Goal: Navigation & Orientation: Find specific page/section

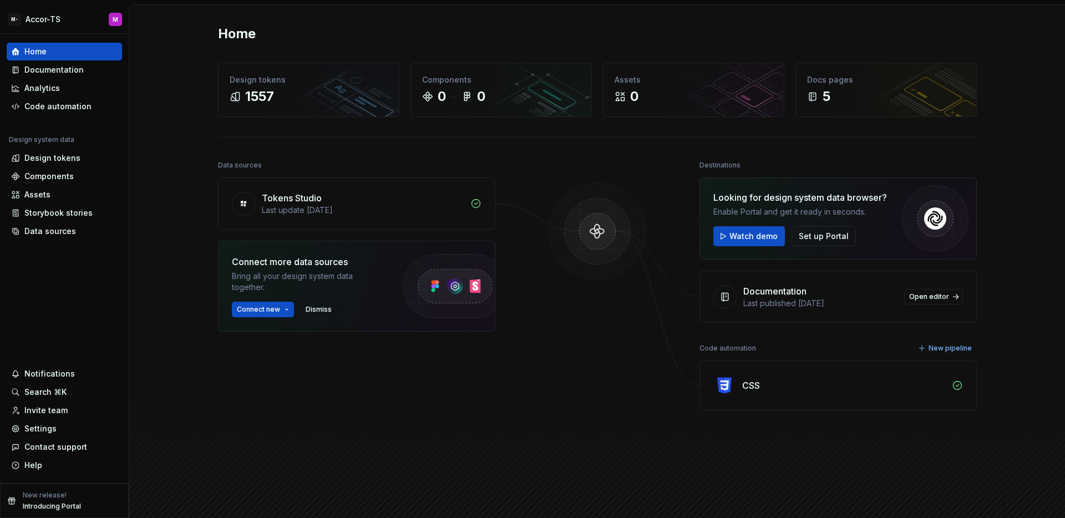
click at [47, 65] on div "Documentation" at bounding box center [53, 69] width 59 height 11
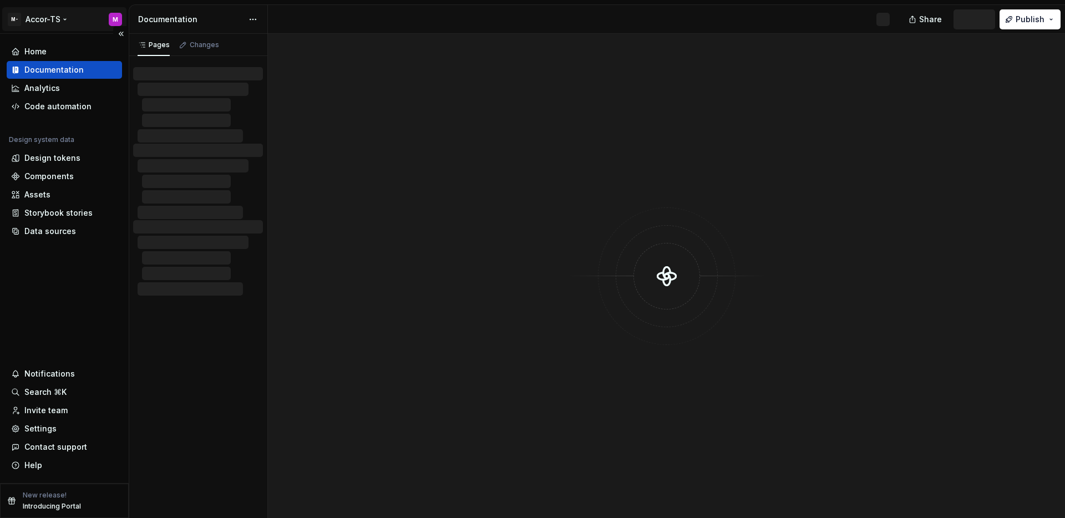
click at [52, 15] on html "M- Accor-TS M Home Documentation Analytics Code automation Design system data D…" at bounding box center [532, 259] width 1065 height 518
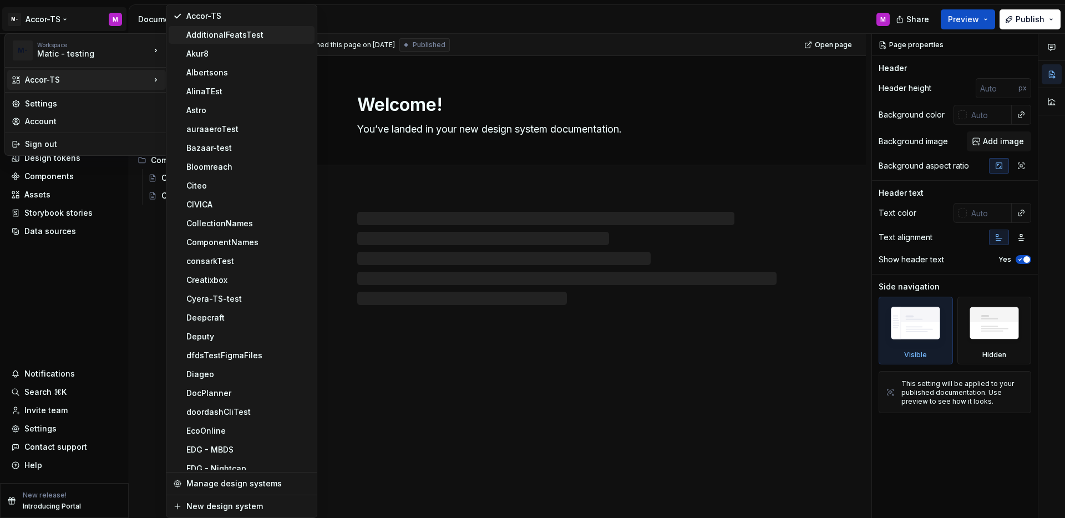
click at [246, 41] on div "AdditionalFeatsTest" at bounding box center [242, 35] width 146 height 18
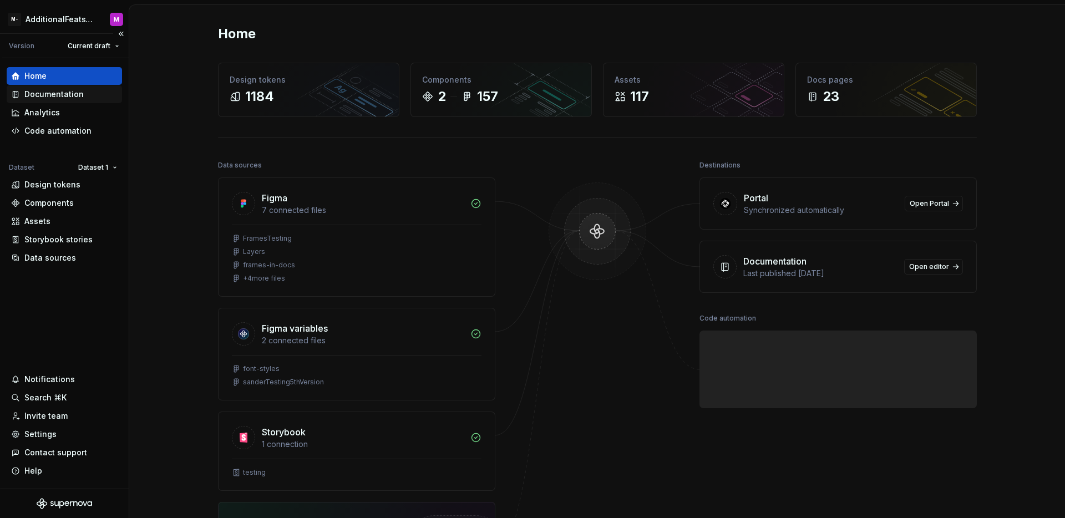
click at [75, 91] on div "Documentation" at bounding box center [53, 94] width 59 height 11
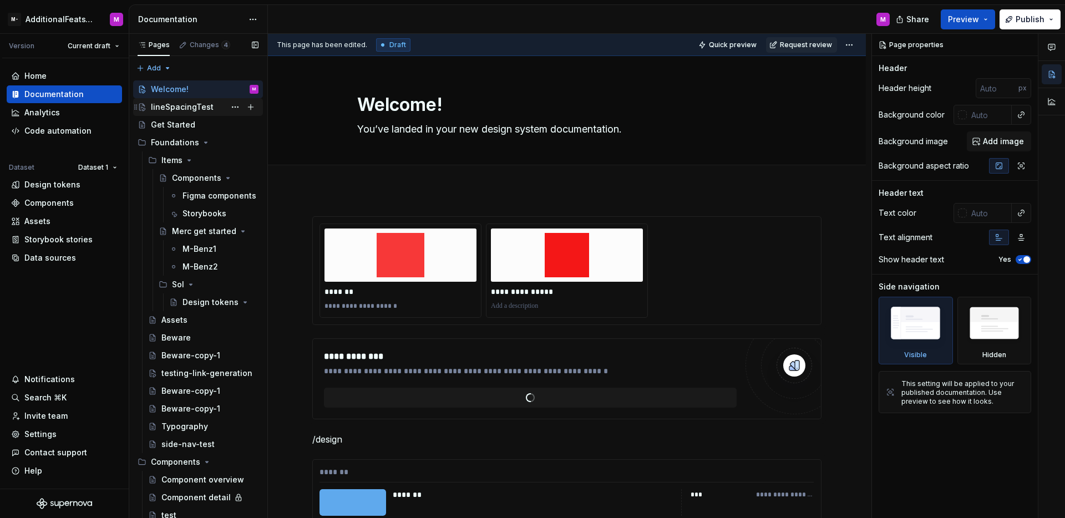
click at [195, 110] on div "lineSpacingTest" at bounding box center [182, 107] width 63 height 11
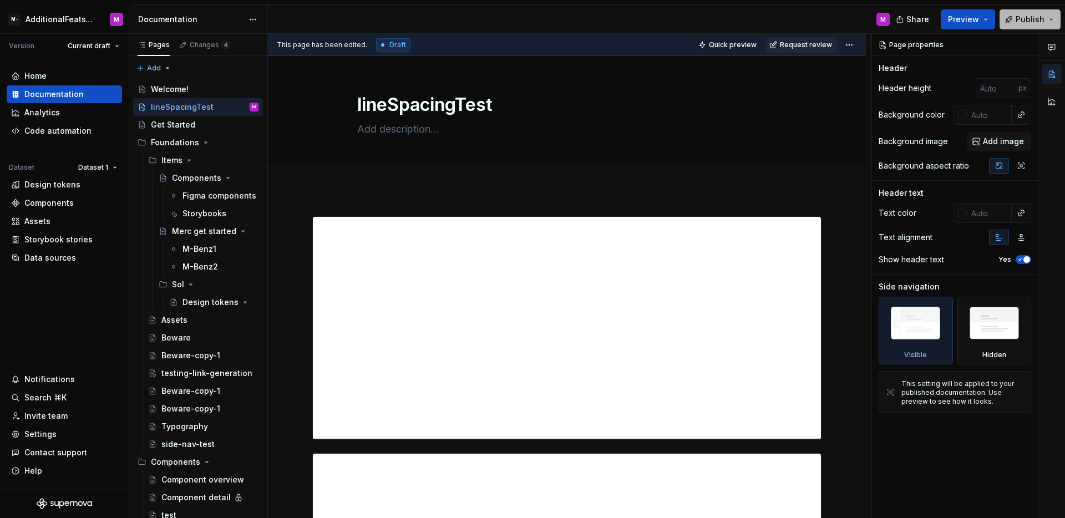
click at [1025, 22] on span "Publish" at bounding box center [1030, 19] width 29 height 11
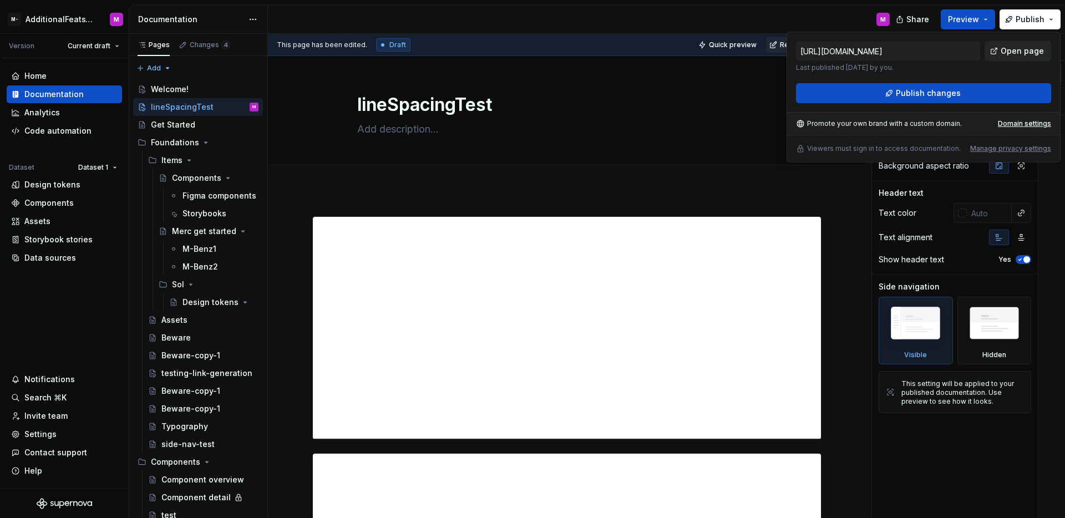
click at [1004, 51] on span "Open page" at bounding box center [1022, 50] width 43 height 11
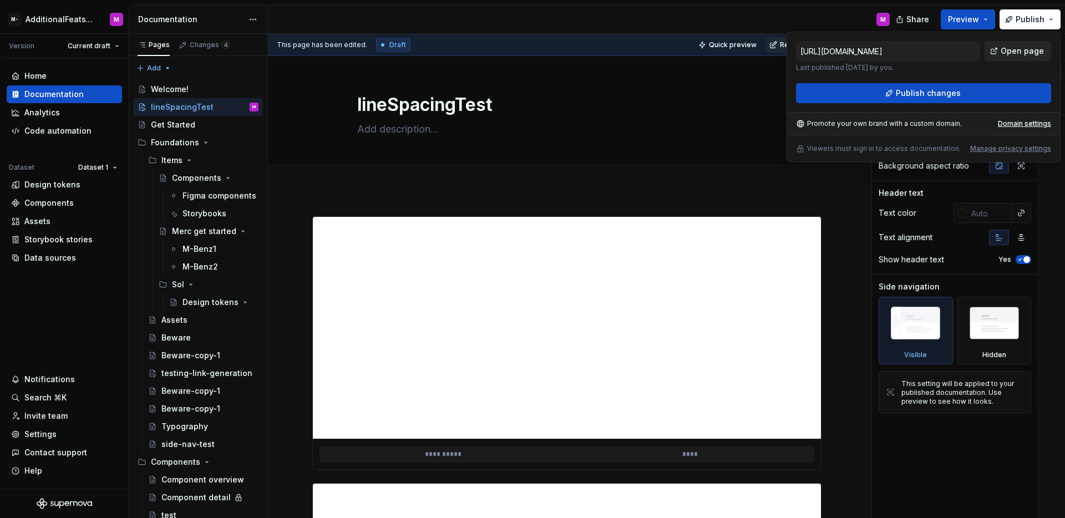
scroll to position [5, 0]
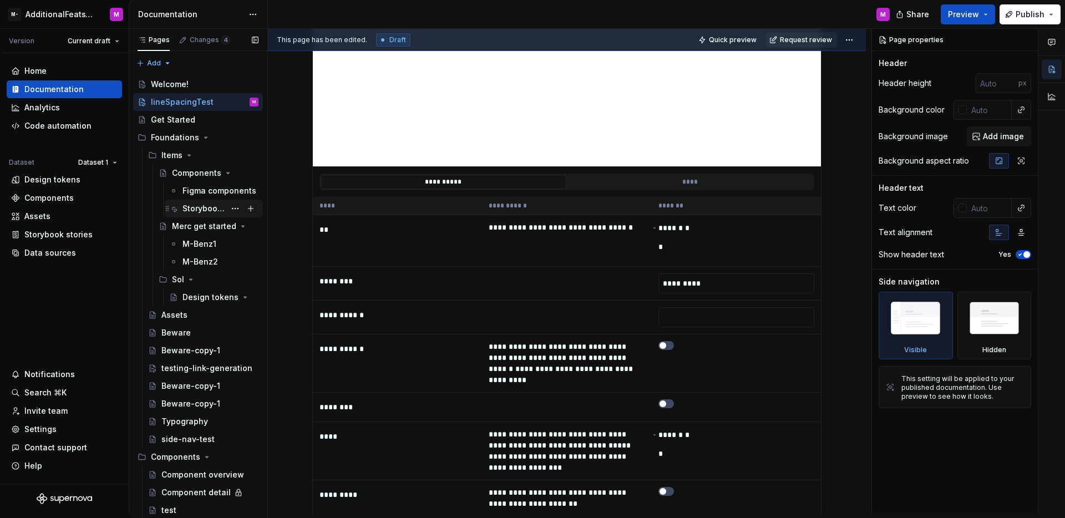
click at [204, 205] on div "Storybooks" at bounding box center [204, 208] width 43 height 11
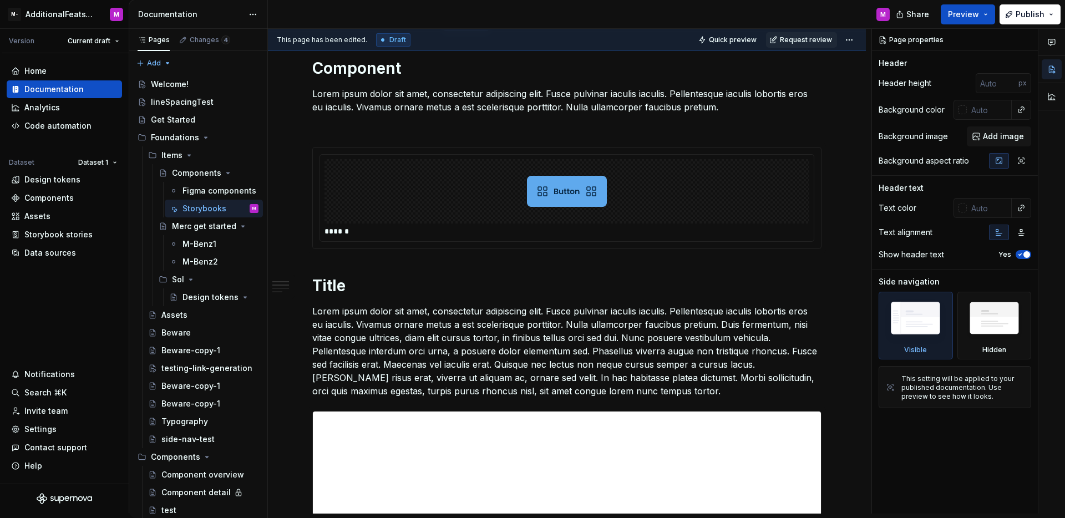
scroll to position [2131, 0]
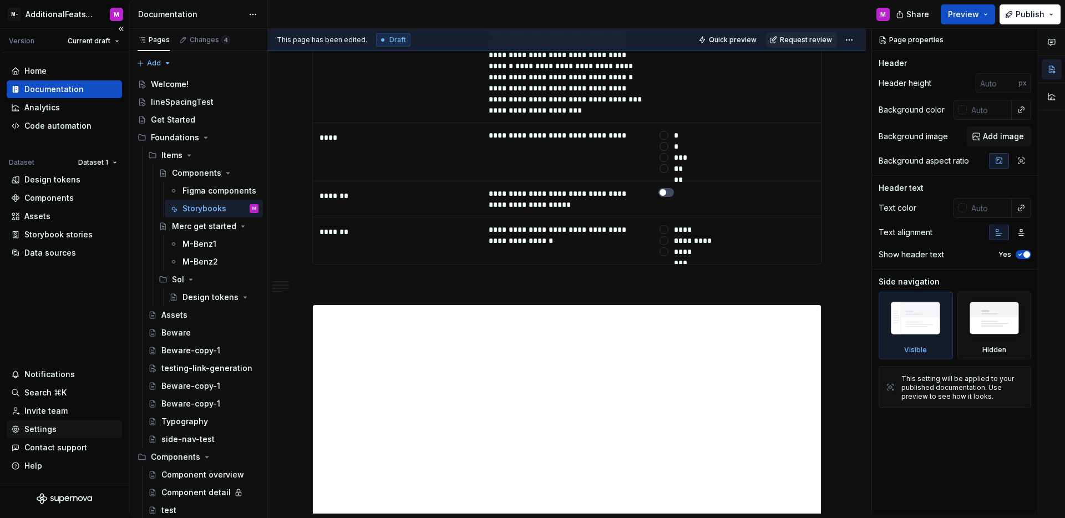
click at [45, 434] on div "Settings" at bounding box center [40, 429] width 32 height 11
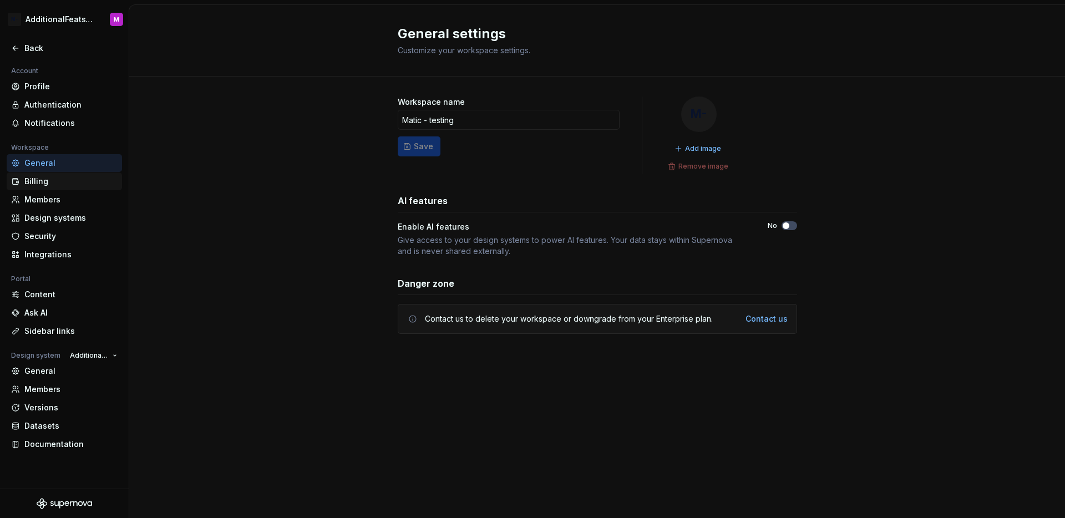
click at [54, 184] on div "Billing" at bounding box center [70, 181] width 93 height 11
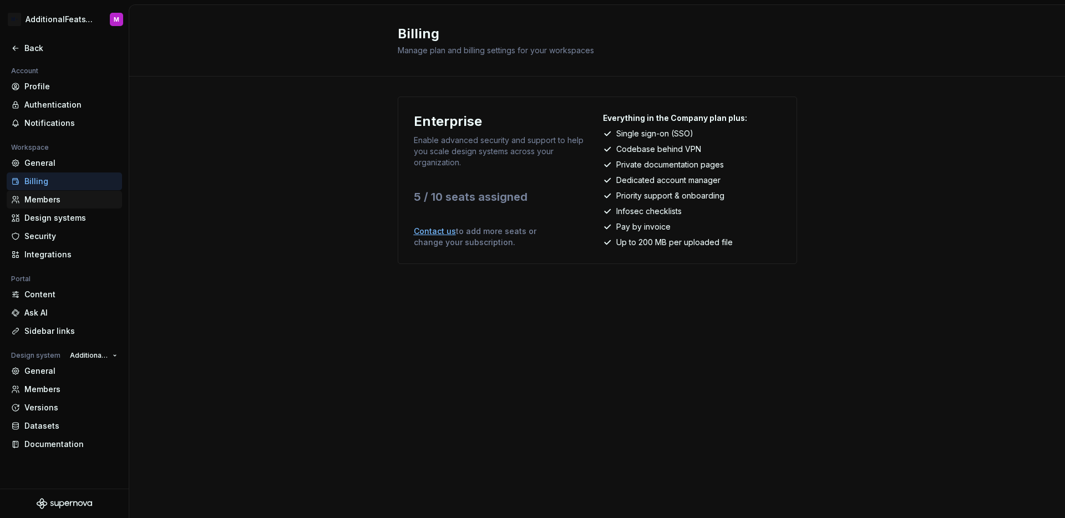
click at [73, 198] on div "Members" at bounding box center [70, 199] width 93 height 11
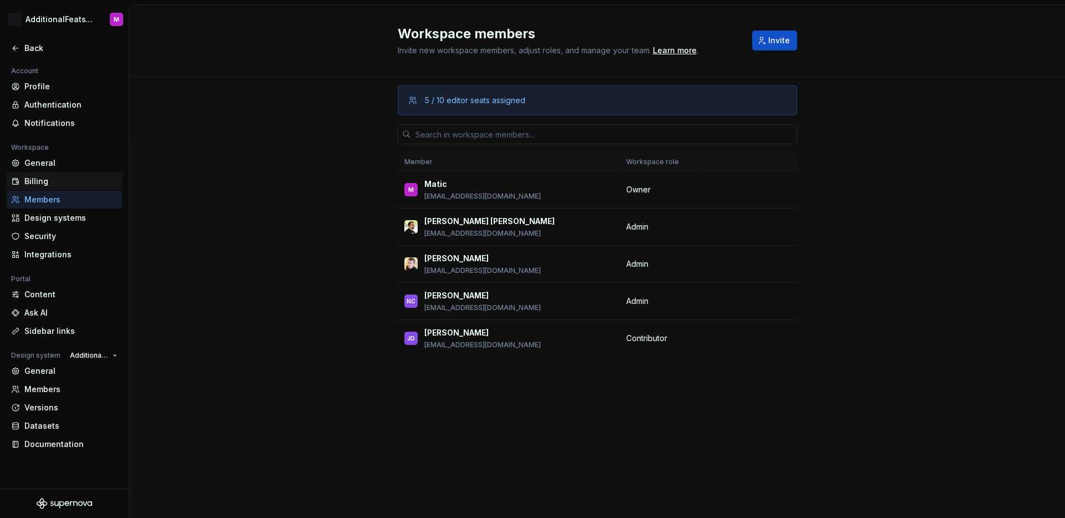
click at [67, 183] on div "Billing" at bounding box center [70, 181] width 93 height 11
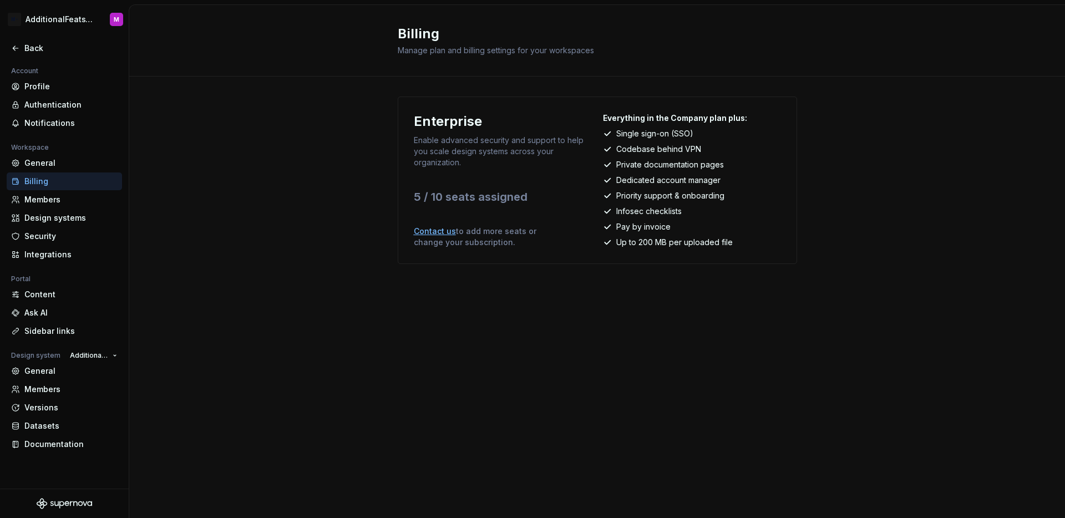
drag, startPoint x: 653, startPoint y: 297, endPoint x: 678, endPoint y: 306, distance: 26.3
click at [672, 305] on div "Enterprise Enable advanced security and support to help you scale design system…" at bounding box center [597, 192] width 399 height 230
click at [895, 244] on div "Enterprise Enable advanced security and support to help you scale design system…" at bounding box center [597, 192] width 936 height 230
click at [37, 162] on div "General" at bounding box center [70, 163] width 93 height 11
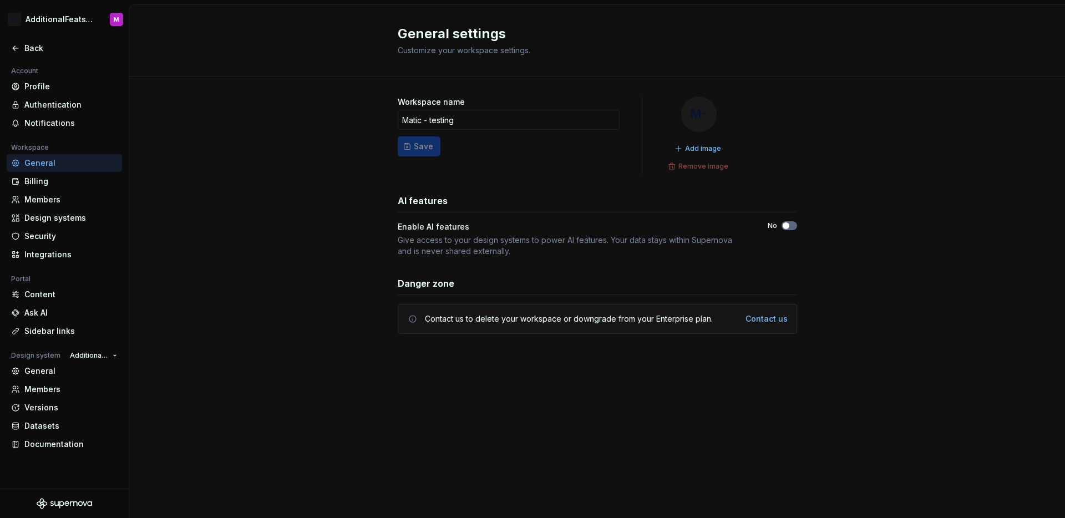
click at [784, 226] on span "button" at bounding box center [786, 225] width 7 height 7
click at [50, 46] on div "Back" at bounding box center [70, 48] width 93 height 11
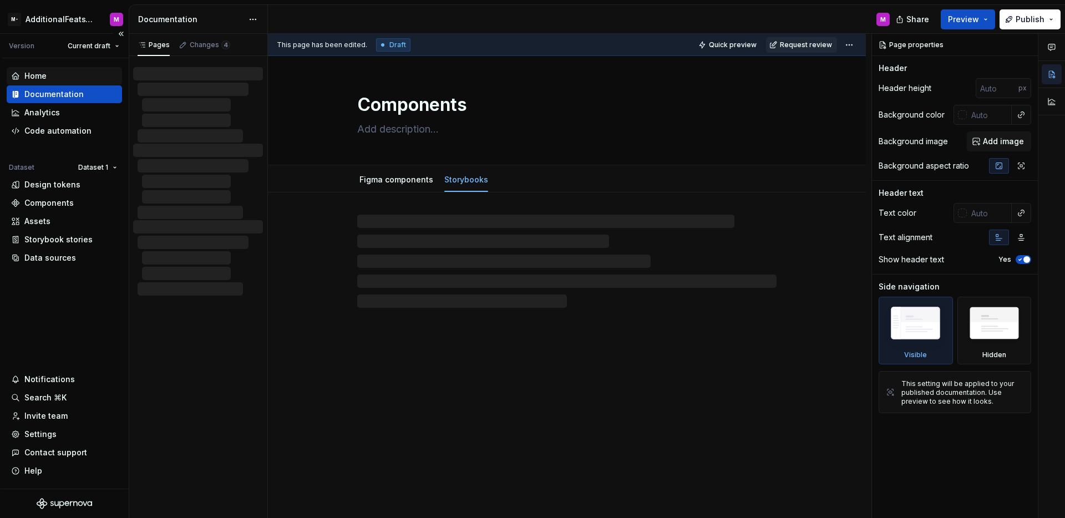
type textarea "*"
click at [45, 73] on div "Home" at bounding box center [35, 75] width 22 height 11
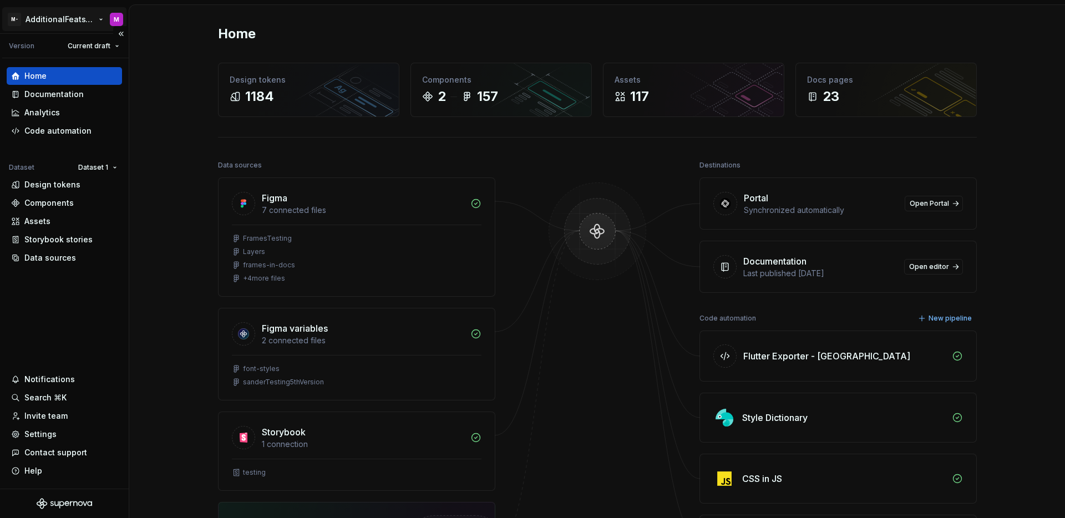
click at [50, 19] on html "M- AdditionalFeatsTest M Version Current draft Home Documentation Analytics Cod…" at bounding box center [532, 259] width 1065 height 518
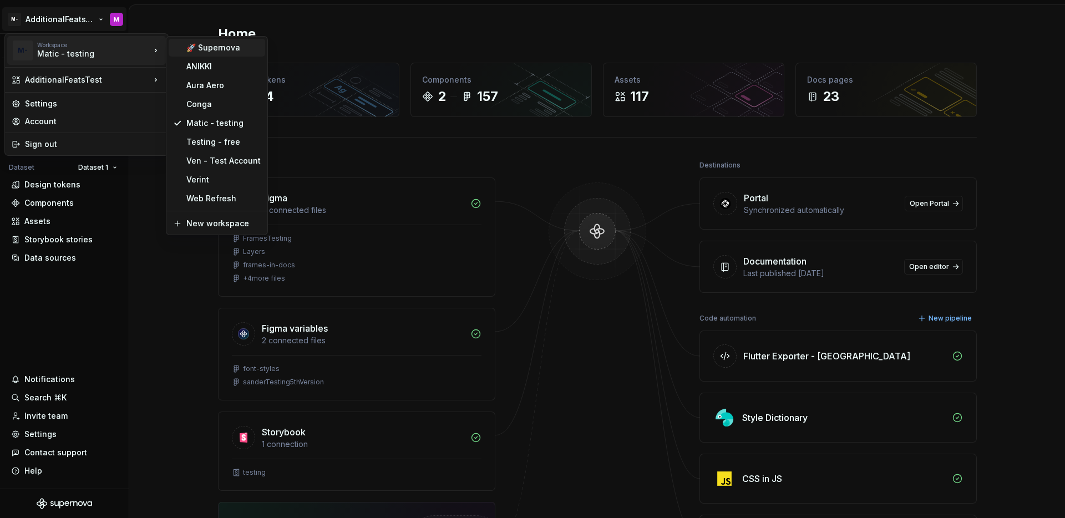
click at [214, 51] on div "🚀 Supernova" at bounding box center [223, 47] width 74 height 11
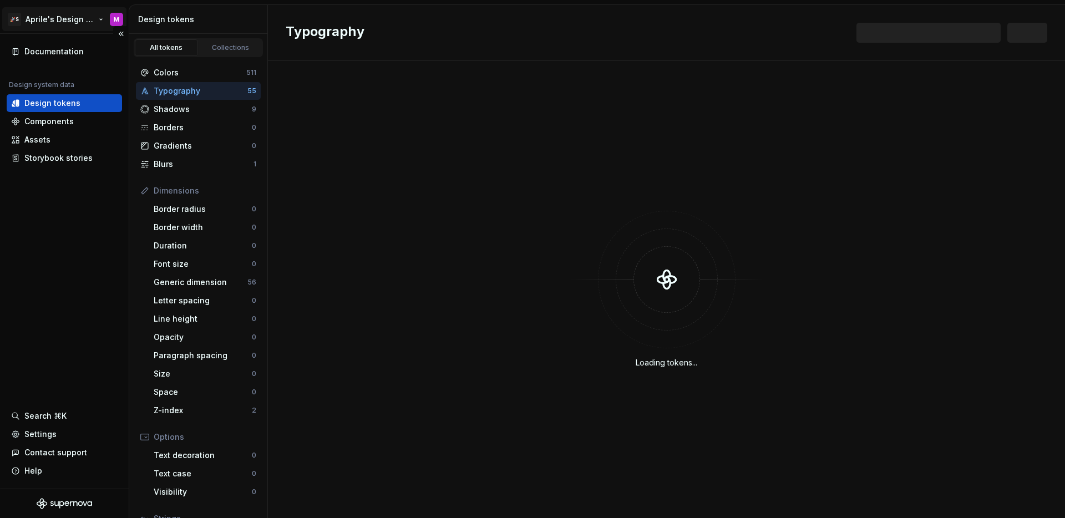
click at [58, 22] on html "🚀S Aprile's Design System M Documentation Design system data Design tokens Comp…" at bounding box center [532, 259] width 1065 height 518
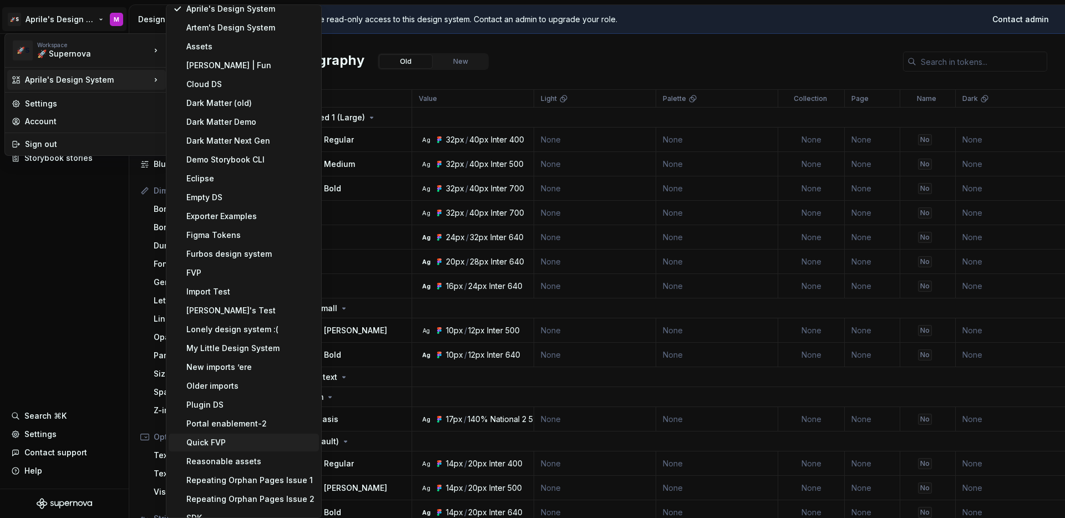
scroll to position [264, 0]
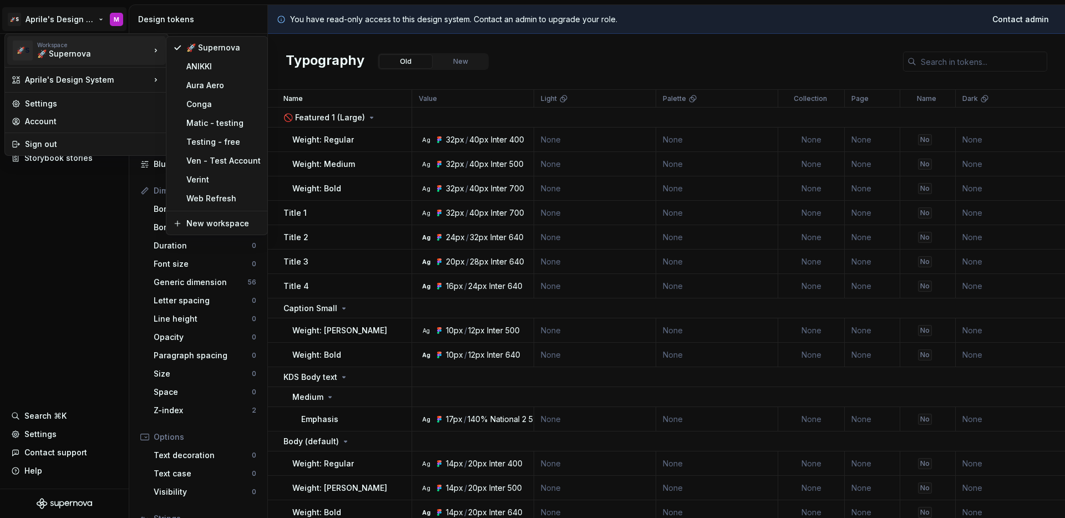
click at [60, 48] on div "🚀 Supernova" at bounding box center [84, 53] width 94 height 11
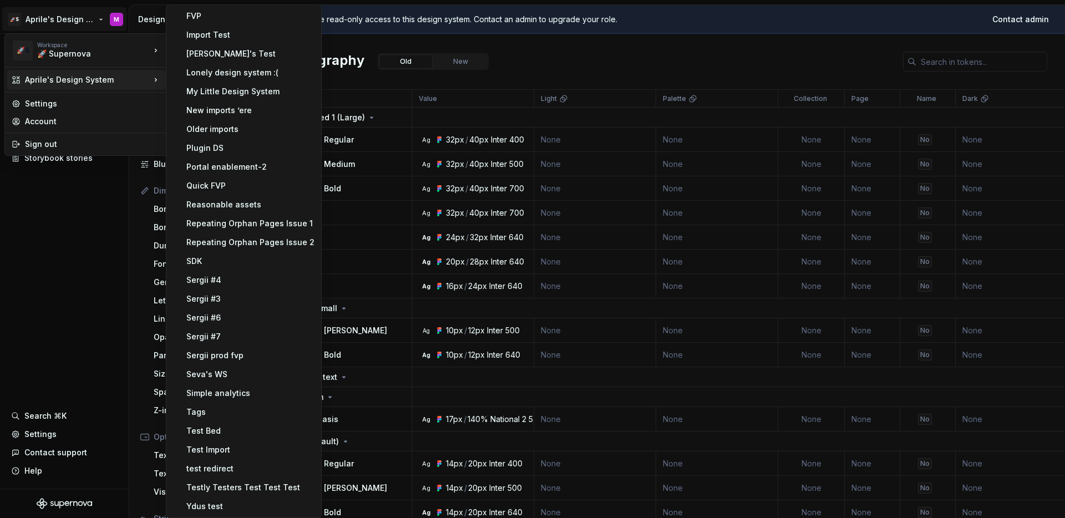
click at [79, 347] on html "🚀S Aprile's Design System M Documentation Design system data Design tokens Comp…" at bounding box center [532, 259] width 1065 height 518
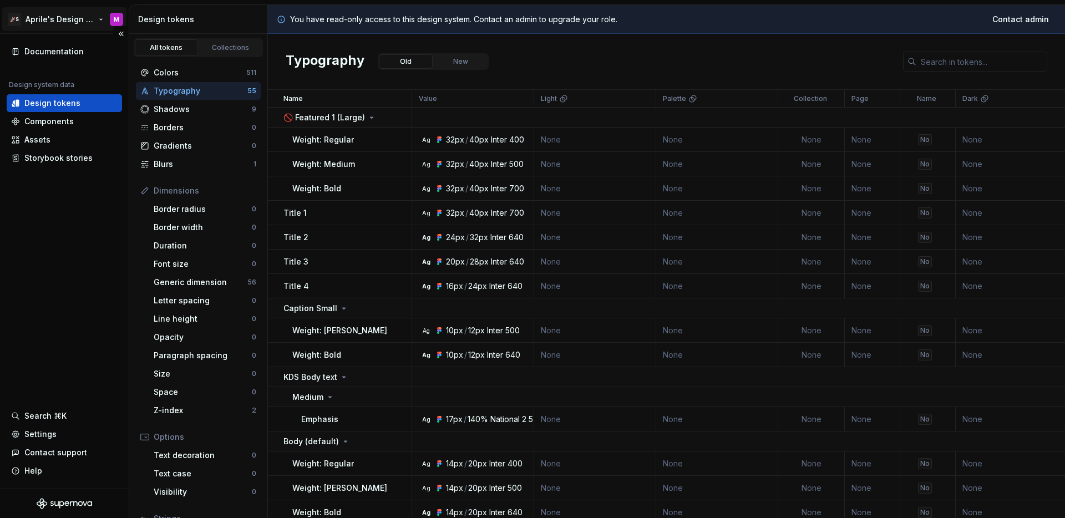
click at [54, 16] on html "🚀S Aprile's Design System M Documentation Design system data Design tokens Comp…" at bounding box center [532, 259] width 1065 height 518
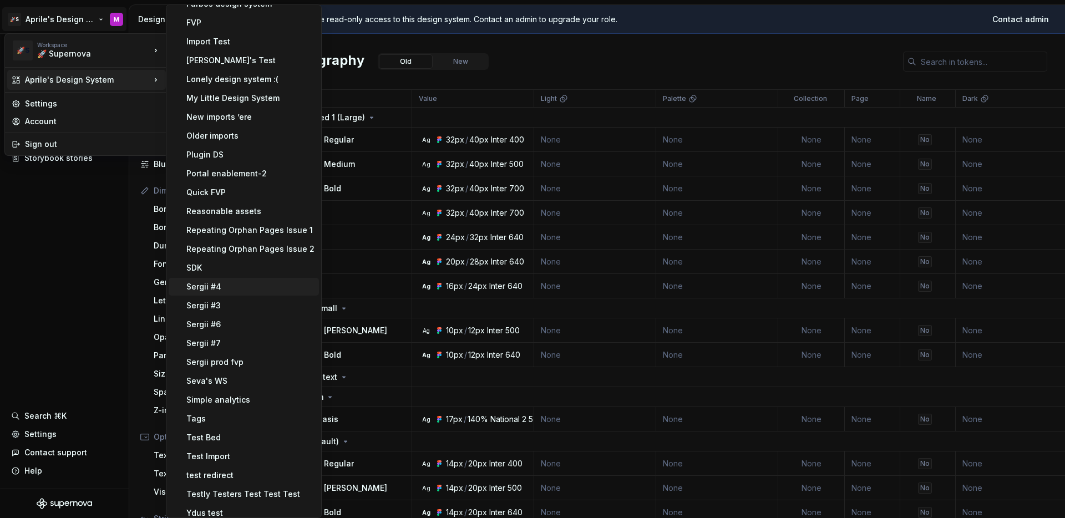
scroll to position [264, 0]
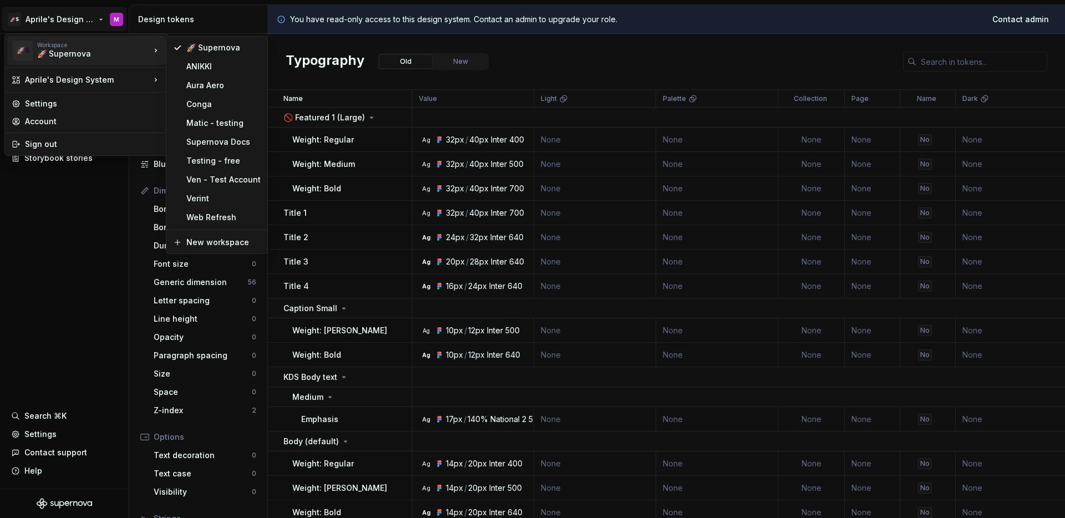
click at [62, 52] on div "🚀 Supernova" at bounding box center [84, 53] width 94 height 11
click at [205, 145] on div "Supernova Docs" at bounding box center [223, 141] width 74 height 11
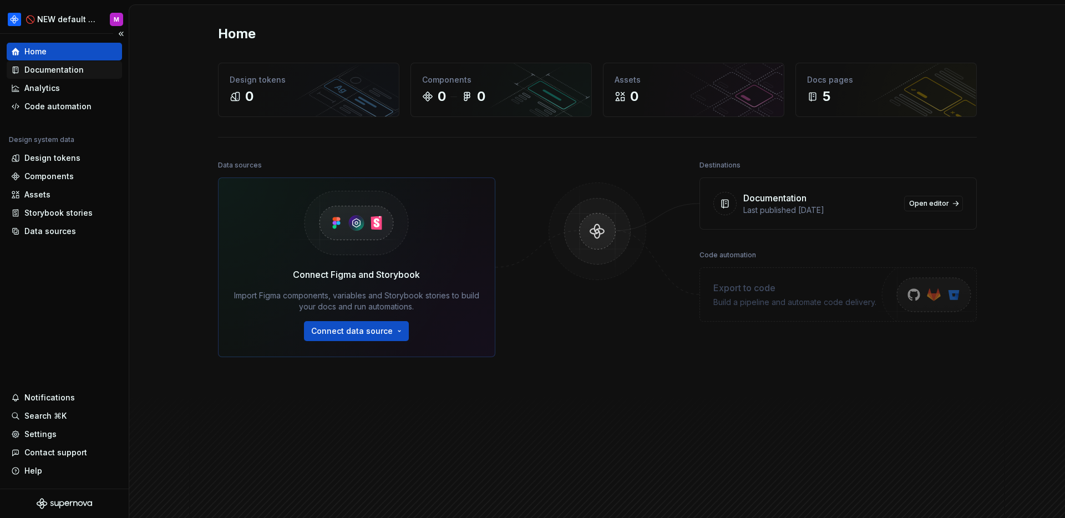
click at [59, 71] on div "Documentation" at bounding box center [53, 69] width 59 height 11
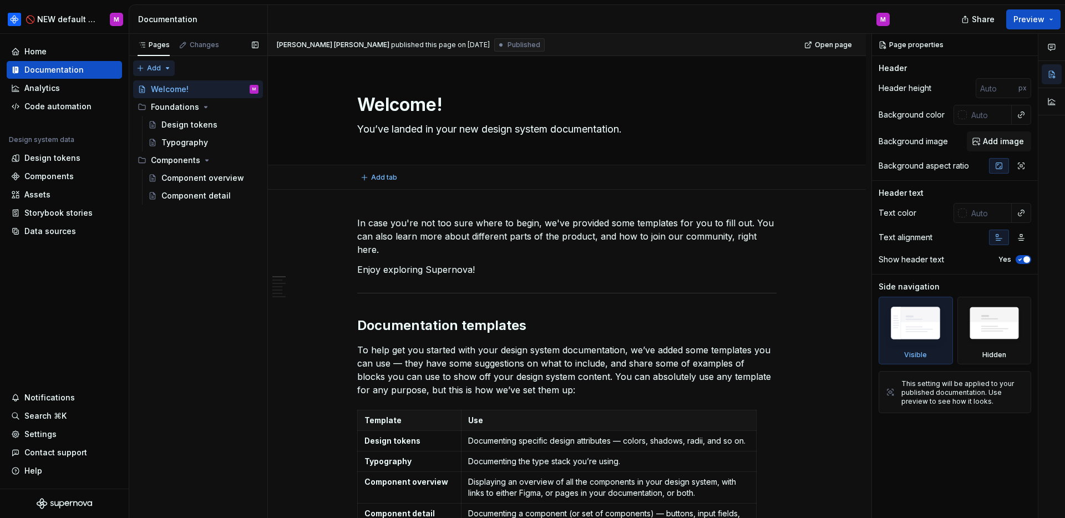
type textarea "*"
click at [60, 23] on html "🚫 NEW default docs content M Home Documentation Analytics Code automation Desig…" at bounding box center [532, 259] width 1065 height 518
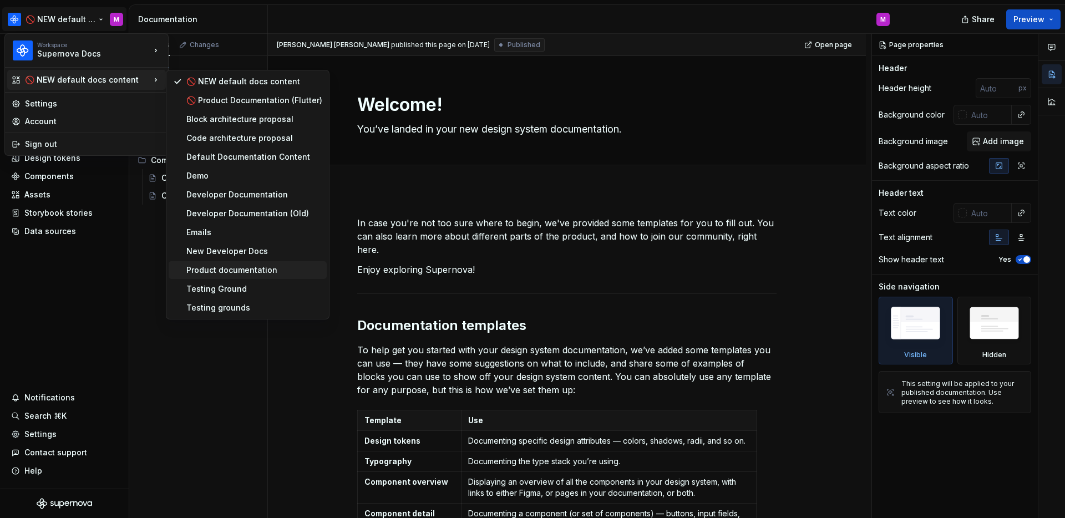
click at [229, 267] on div "Product documentation" at bounding box center [254, 270] width 136 height 11
